Goal: Register for event/course

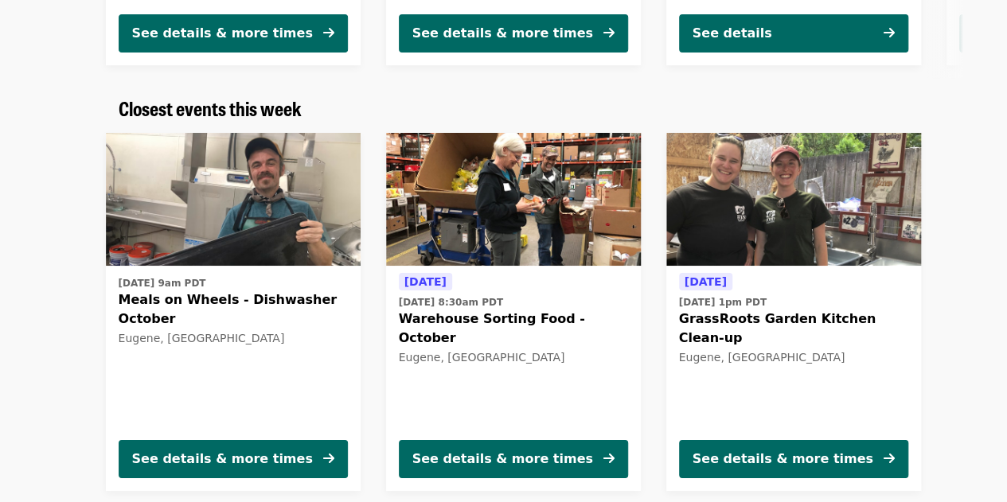
scroll to position [484, 0]
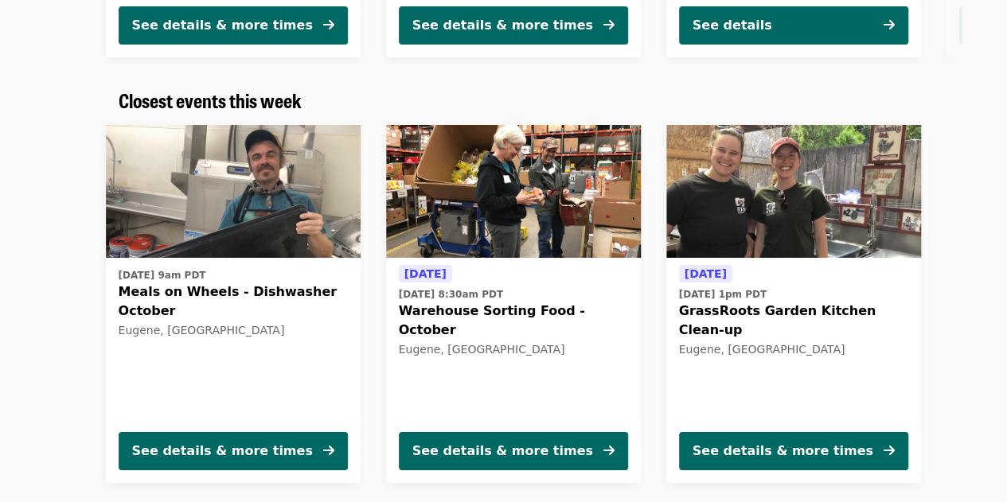
click at [480, 343] on div "Eugene, [GEOGRAPHIC_DATA]" at bounding box center [513, 350] width 229 height 14
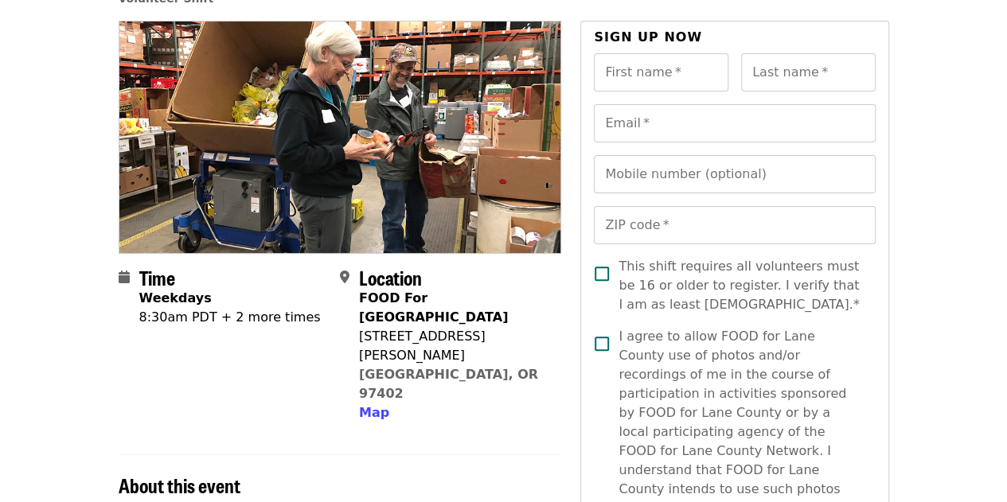
scroll to position [128, 0]
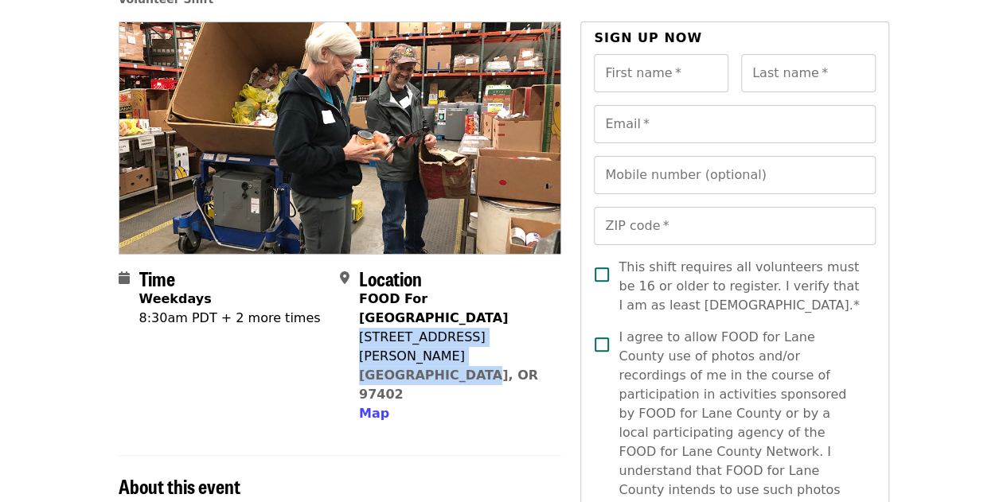
drag, startPoint x: 361, startPoint y: 320, endPoint x: 470, endPoint y: 333, distance: 109.8
click at [470, 333] on div "FOOD For [GEOGRAPHIC_DATA] [STREET_ADDRESS][PERSON_NAME] Map" at bounding box center [453, 357] width 189 height 134
copy span "[STREET_ADDRESS][PERSON_NAME]"
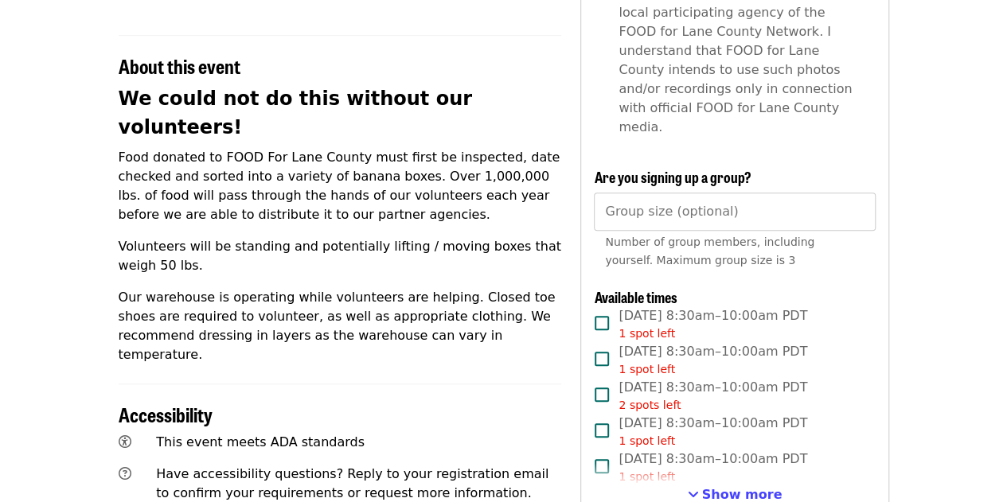
scroll to position [553, 0]
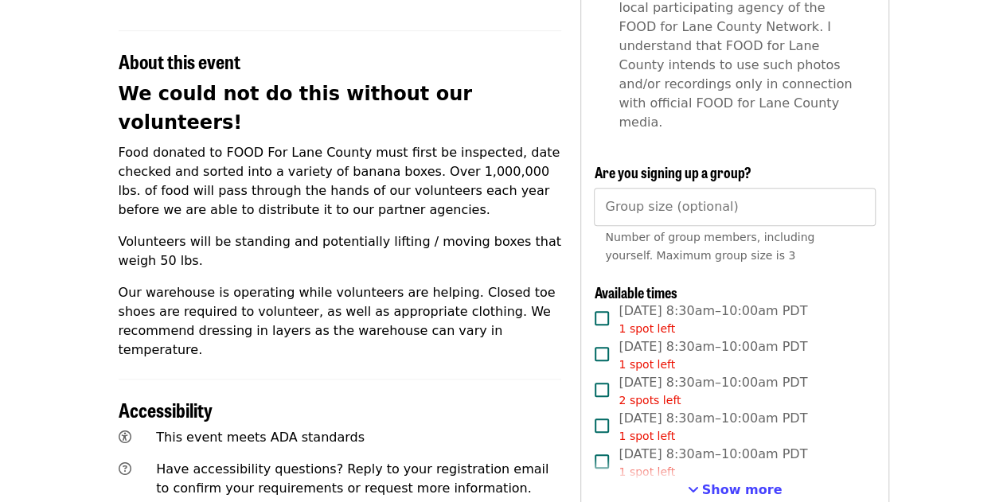
click at [571, 235] on div "Time Weekdays 8:30am PDT + 2 more times Location FOOD For [GEOGRAPHIC_DATA] [ST…" at bounding box center [504, 319] width 771 height 1447
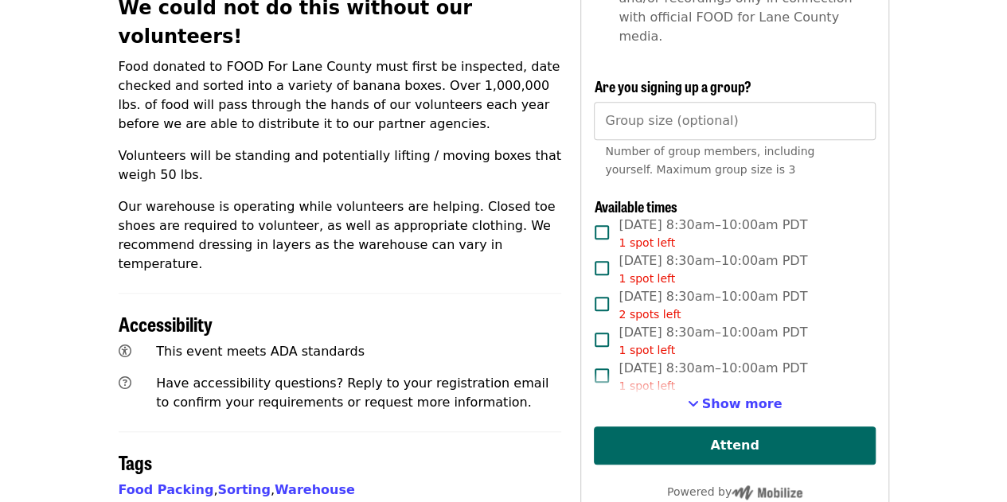
scroll to position [642, 0]
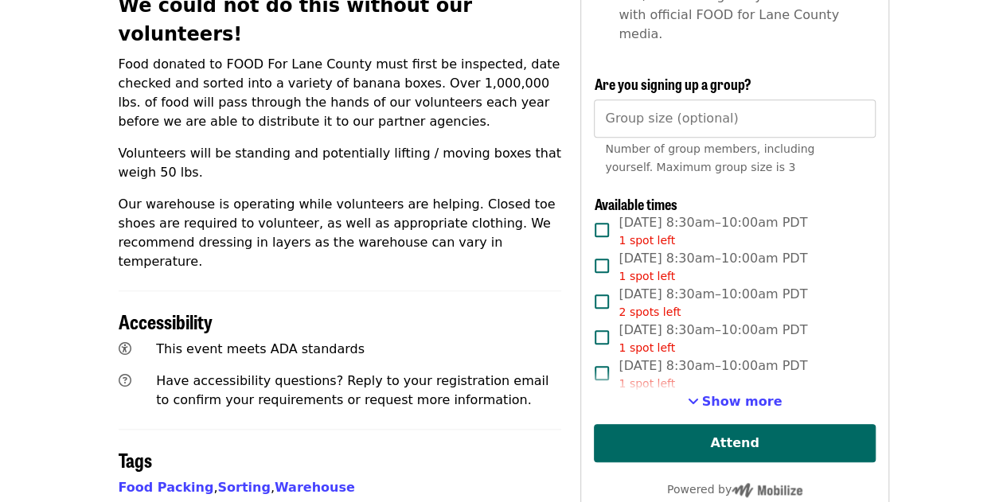
click at [721, 376] on div "1 spot left" at bounding box center [713, 384] width 189 height 17
click at [716, 394] on span "Show more" at bounding box center [742, 401] width 80 height 15
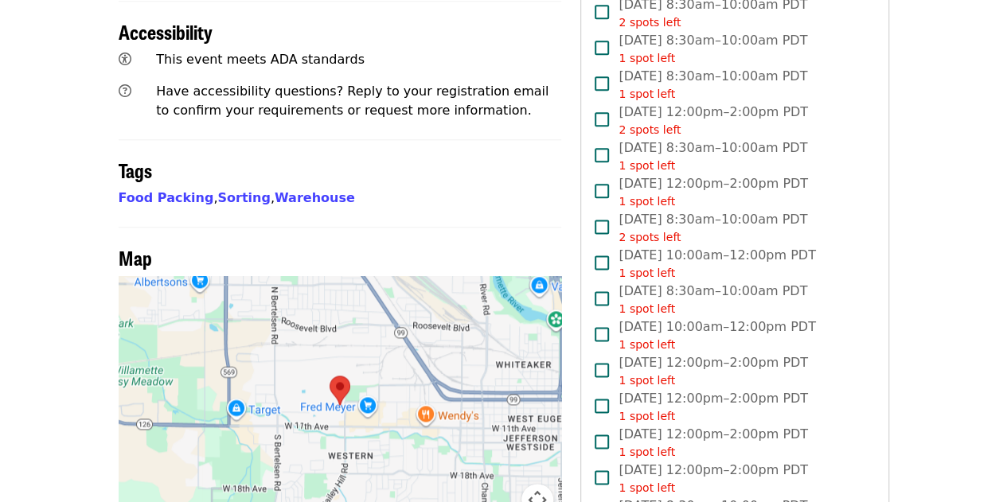
click at [644, 389] on span "[DATE] 12:00pm–2:00pm PDT 1 spot left" at bounding box center [713, 407] width 189 height 36
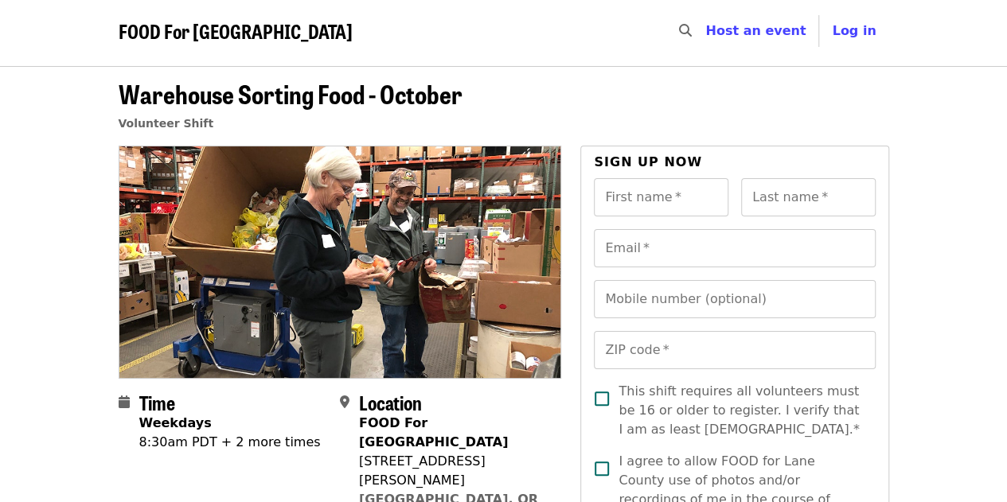
scroll to position [0, 0]
